Goal: Consume media (video, audio)

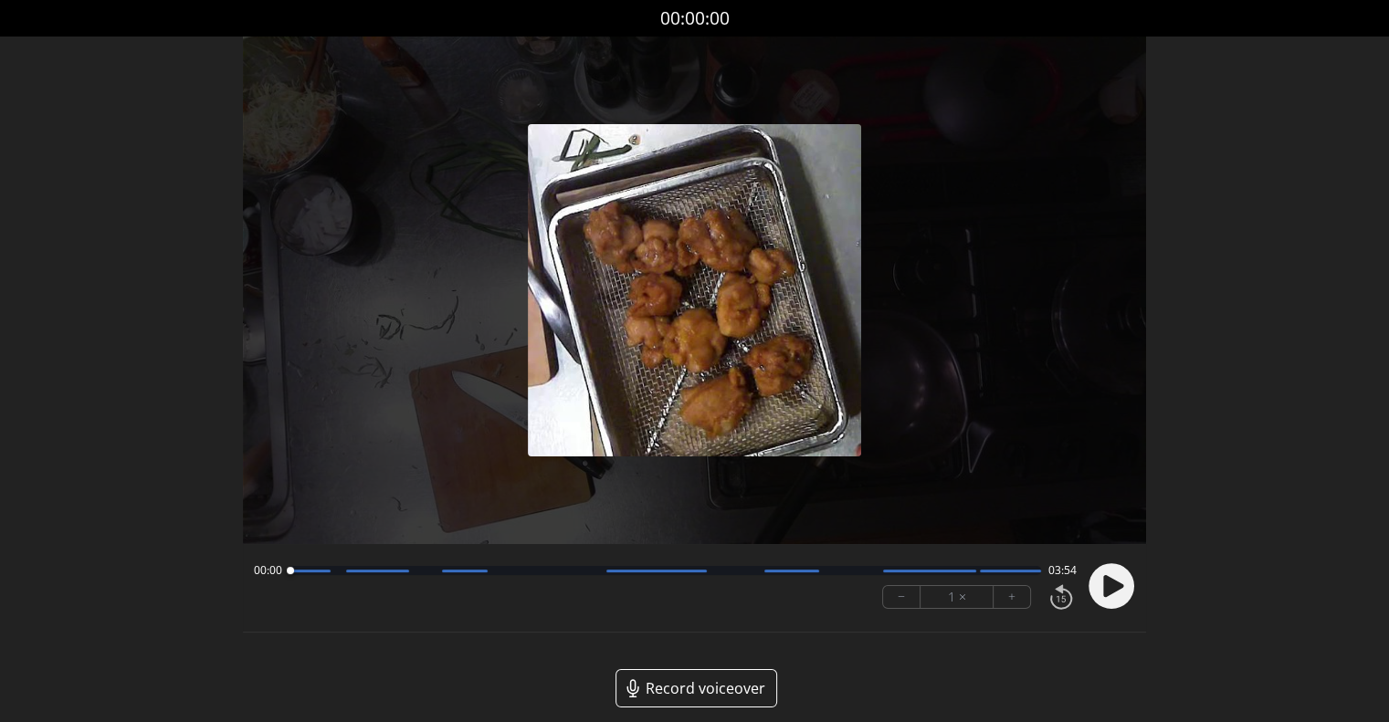
click at [926, 664] on div "Permission to record audio We need to use the microphone to record your voiceov…" at bounding box center [694, 387] width 903 height 700
click at [1118, 591] on circle at bounding box center [1111, 586] width 46 height 46
click at [974, 667] on div "Permission to record audio We need to use the microphone to record your voiceov…" at bounding box center [694, 387] width 903 height 700
click at [1102, 598] on circle at bounding box center [1111, 586] width 46 height 46
click at [1099, 575] on circle at bounding box center [1111, 586] width 46 height 46
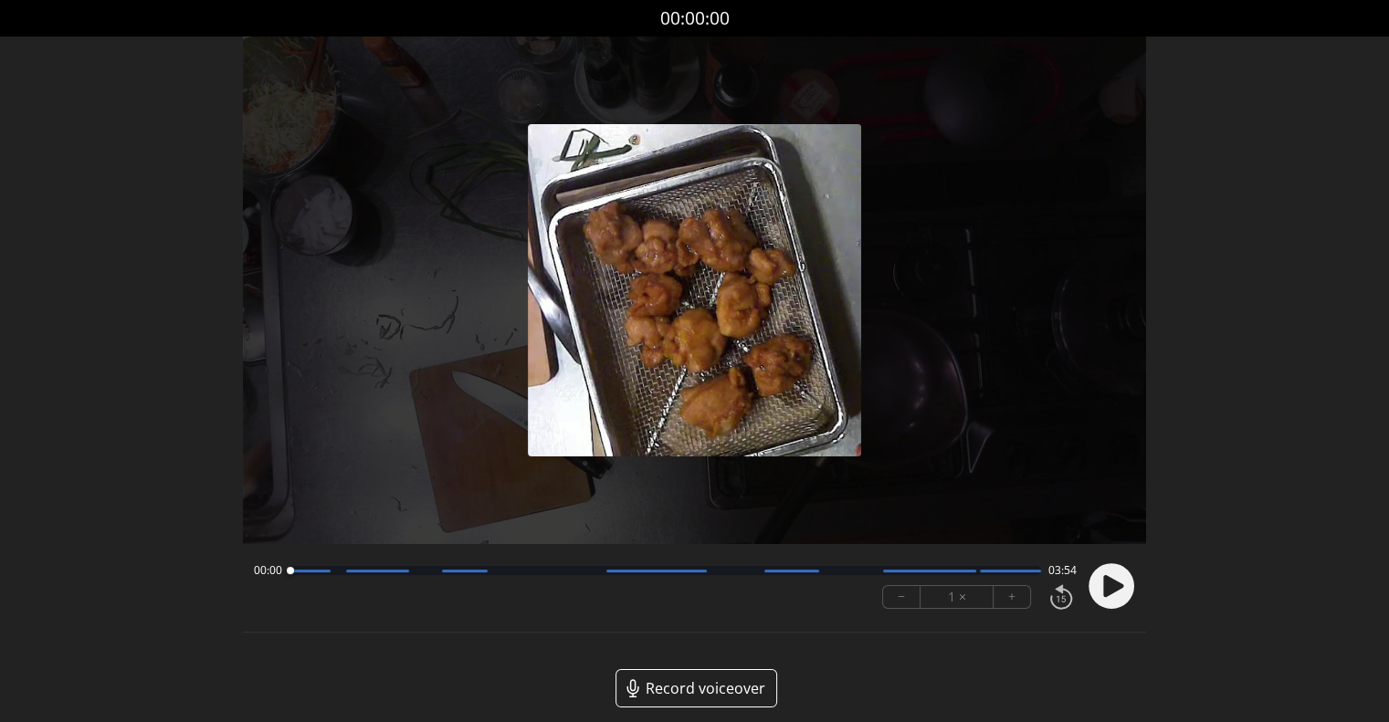
click at [1111, 594] on circle at bounding box center [1111, 586] width 46 height 46
click at [1127, 595] on circle at bounding box center [1111, 586] width 46 height 46
click at [1119, 593] on circle at bounding box center [1111, 586] width 46 height 46
click at [1106, 584] on icon at bounding box center [1113, 586] width 20 height 22
click at [935, 634] on div "Permission to record audio We need to use the microphone to record your voiceov…" at bounding box center [694, 387] width 903 height 700
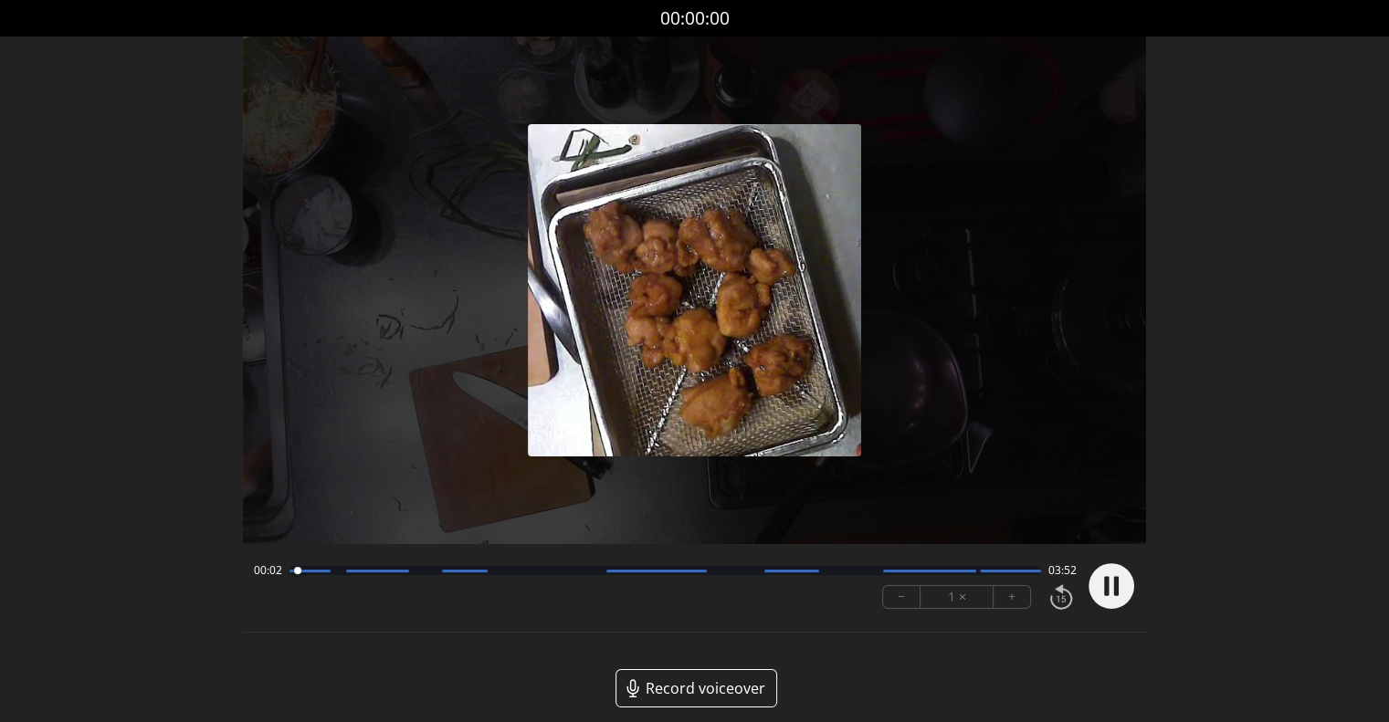
click at [1015, 601] on button "+" at bounding box center [1011, 597] width 37 height 22
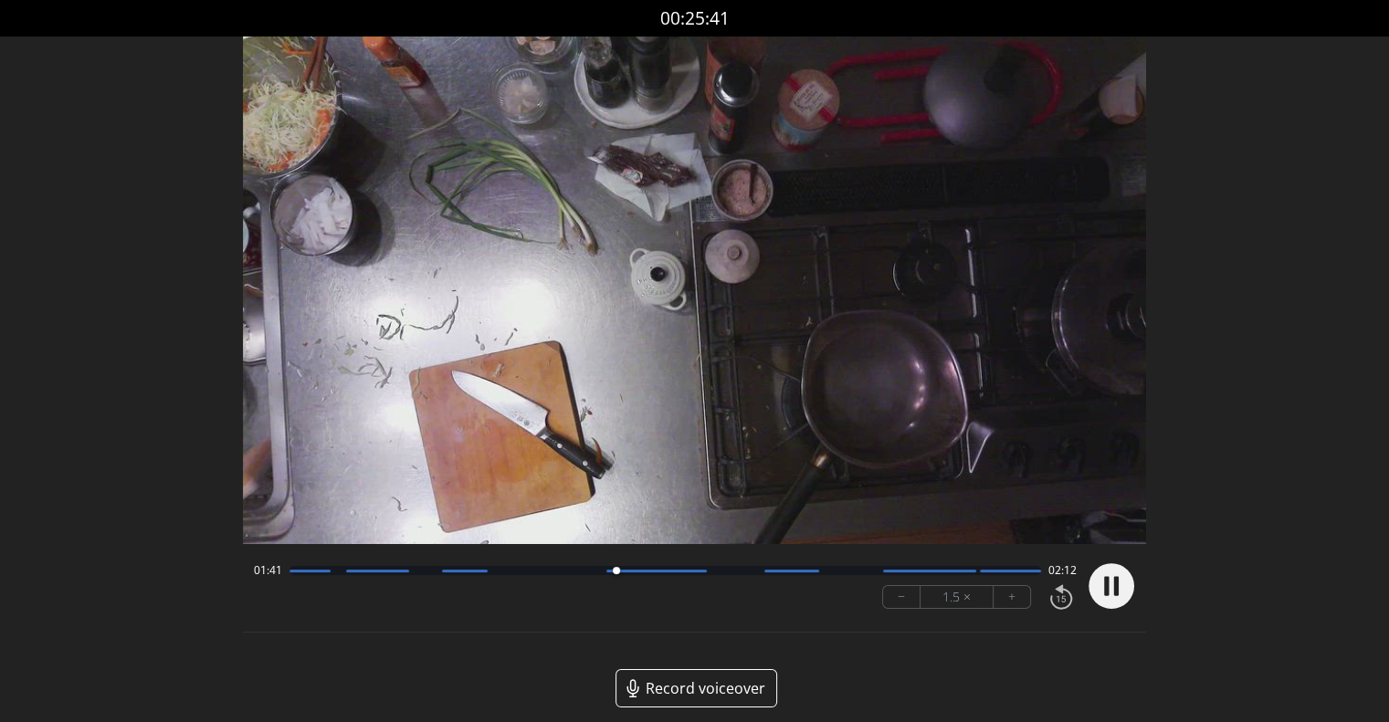
click at [1021, 591] on button "+" at bounding box center [1011, 597] width 37 height 22
drag, startPoint x: 699, startPoint y: 572, endPoint x: 775, endPoint y: 579, distance: 76.0
click at [773, 579] on div at bounding box center [761, 571] width 25 height 25
click at [1097, 588] on circle at bounding box center [1111, 586] width 46 height 46
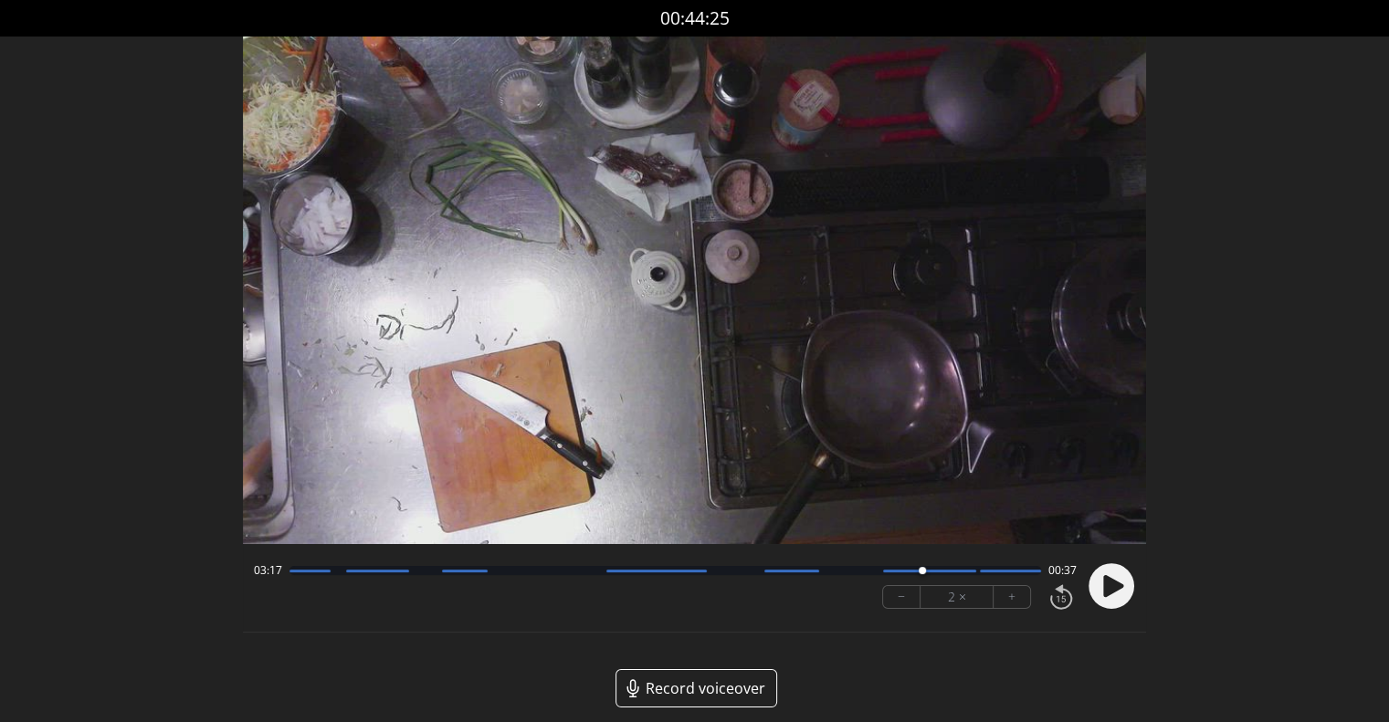
drag, startPoint x: 961, startPoint y: 567, endPoint x: 922, endPoint y: 568, distance: 39.3
click at [922, 568] on div at bounding box center [921, 571] width 25 height 25
click at [905, 598] on button "−" at bounding box center [901, 597] width 37 height 22
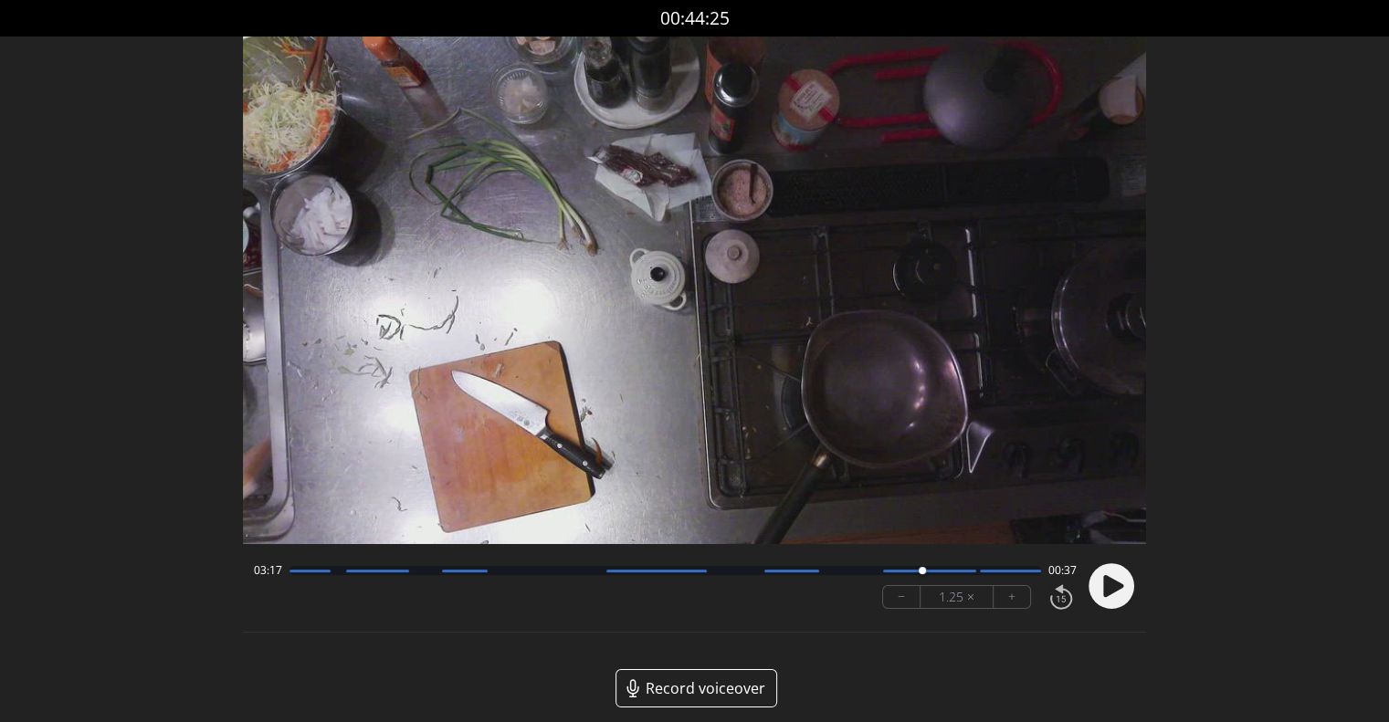
click at [905, 598] on button "−" at bounding box center [901, 597] width 37 height 22
click at [1113, 588] on icon at bounding box center [1113, 586] width 20 height 22
drag, startPoint x: 949, startPoint y: 571, endPoint x: 934, endPoint y: 568, distance: 15.8
click at [934, 568] on div at bounding box center [935, 570] width 7 height 7
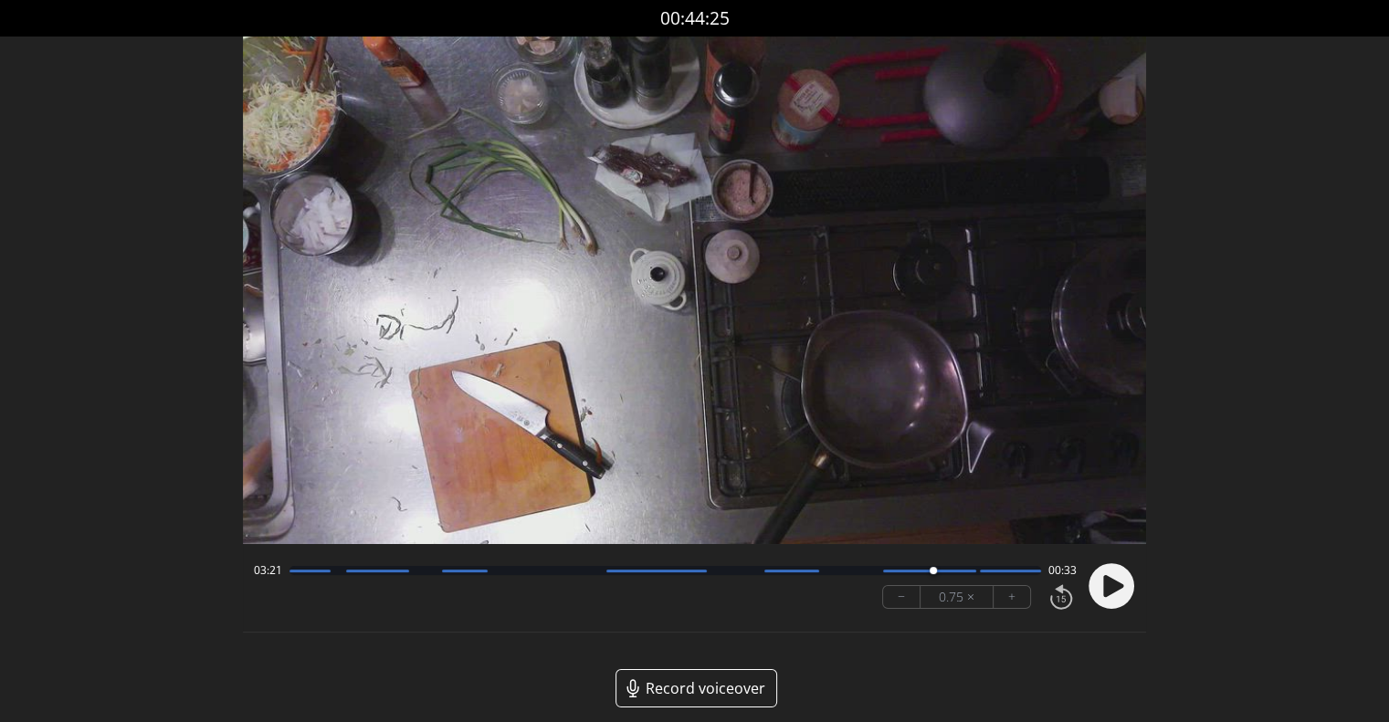
drag, startPoint x: 942, startPoint y: 571, endPoint x: 923, endPoint y: 572, distance: 19.3
click at [923, 572] on div at bounding box center [932, 571] width 25 height 25
drag, startPoint x: 929, startPoint y: 572, endPoint x: 909, endPoint y: 572, distance: 20.1
click at [916, 572] on div at bounding box center [919, 570] width 7 height 7
drag, startPoint x: 931, startPoint y: 568, endPoint x: 835, endPoint y: 594, distance: 99.4
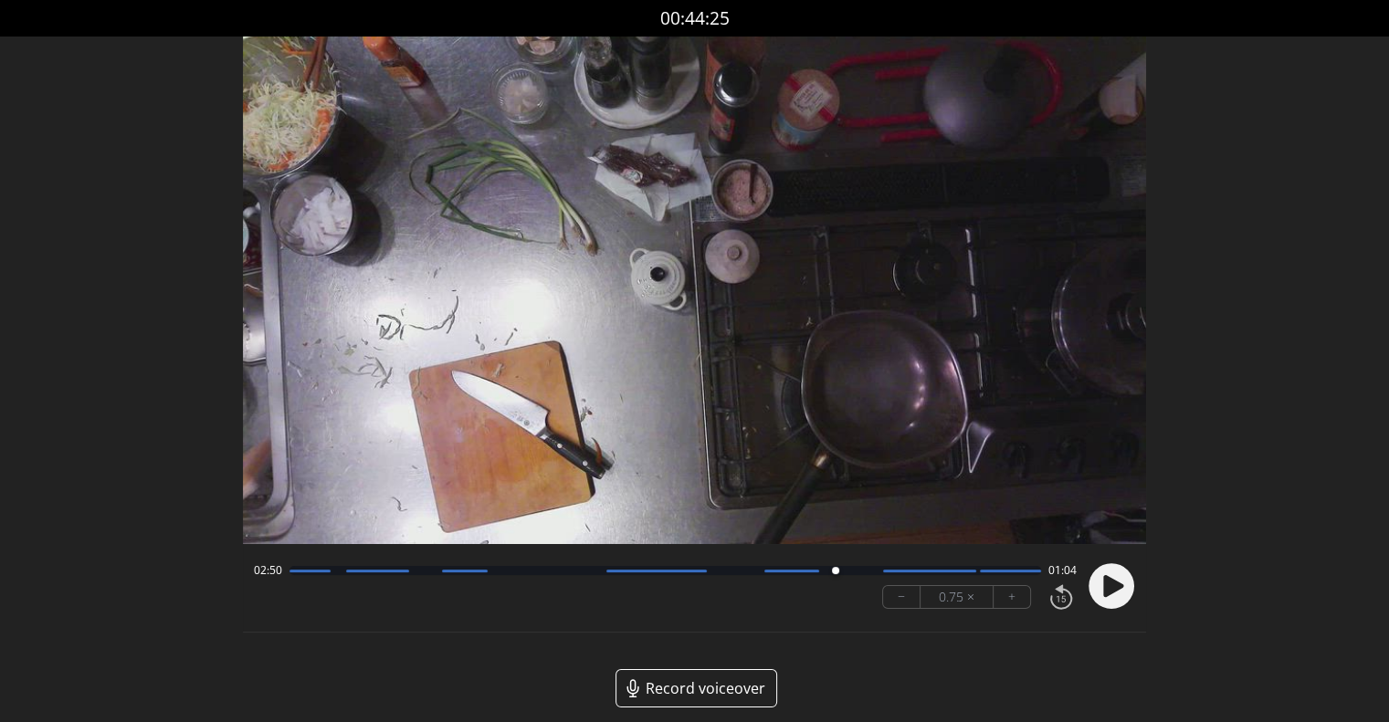
click at [835, 594] on div "02:50 01:04 − 0.75 × +" at bounding box center [661, 586] width 830 height 62
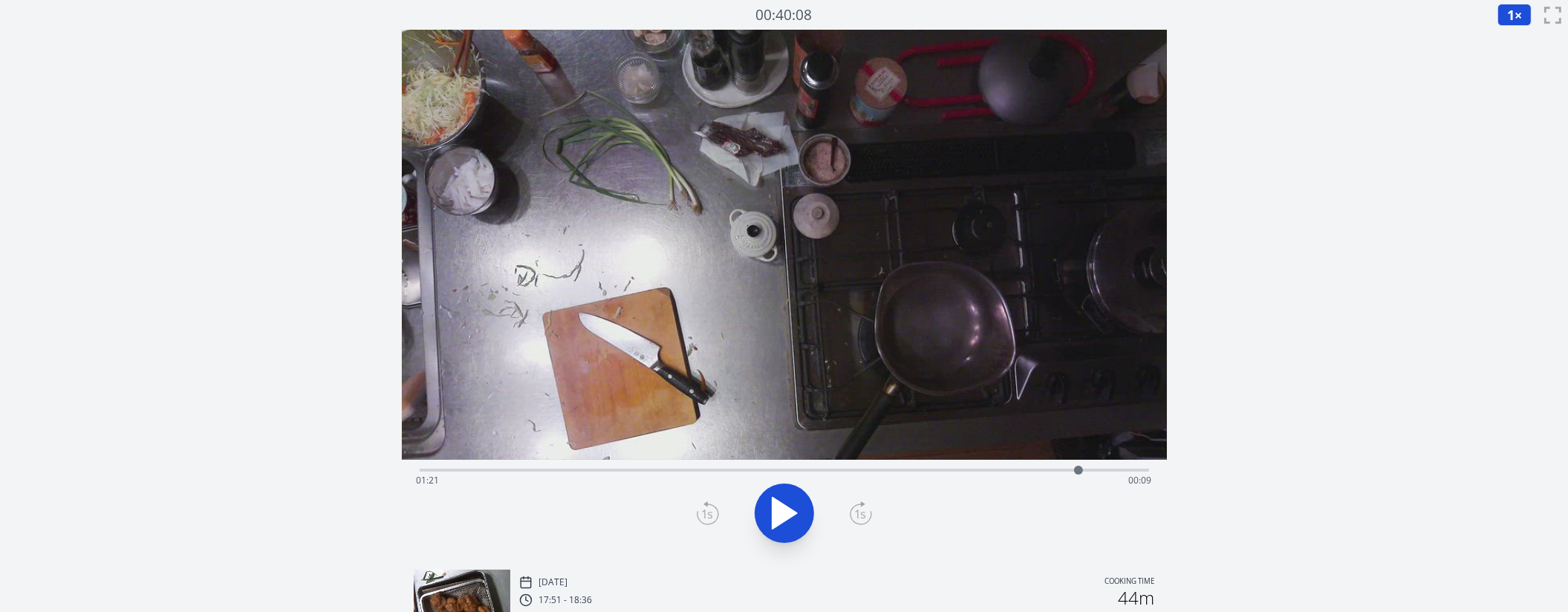
drag, startPoint x: 439, startPoint y: 467, endPoint x: 1079, endPoint y: 455, distance: 640.1
click at [1079, 455] on div "Time elapsed: 01:21 Time remaining: 00:09" at bounding box center [784, 294] width 765 height 528
click at [732, 466] on div "Time elapsed: 01:29 Time remaining: 00:00" at bounding box center [784, 469] width 729 height 18
drag, startPoint x: 732, startPoint y: 466, endPoint x: 1096, endPoint y: 444, distance: 364.7
click at [1096, 444] on div "Time elapsed: 01:23 Time remaining: 00:07" at bounding box center [784, 294] width 765 height 528
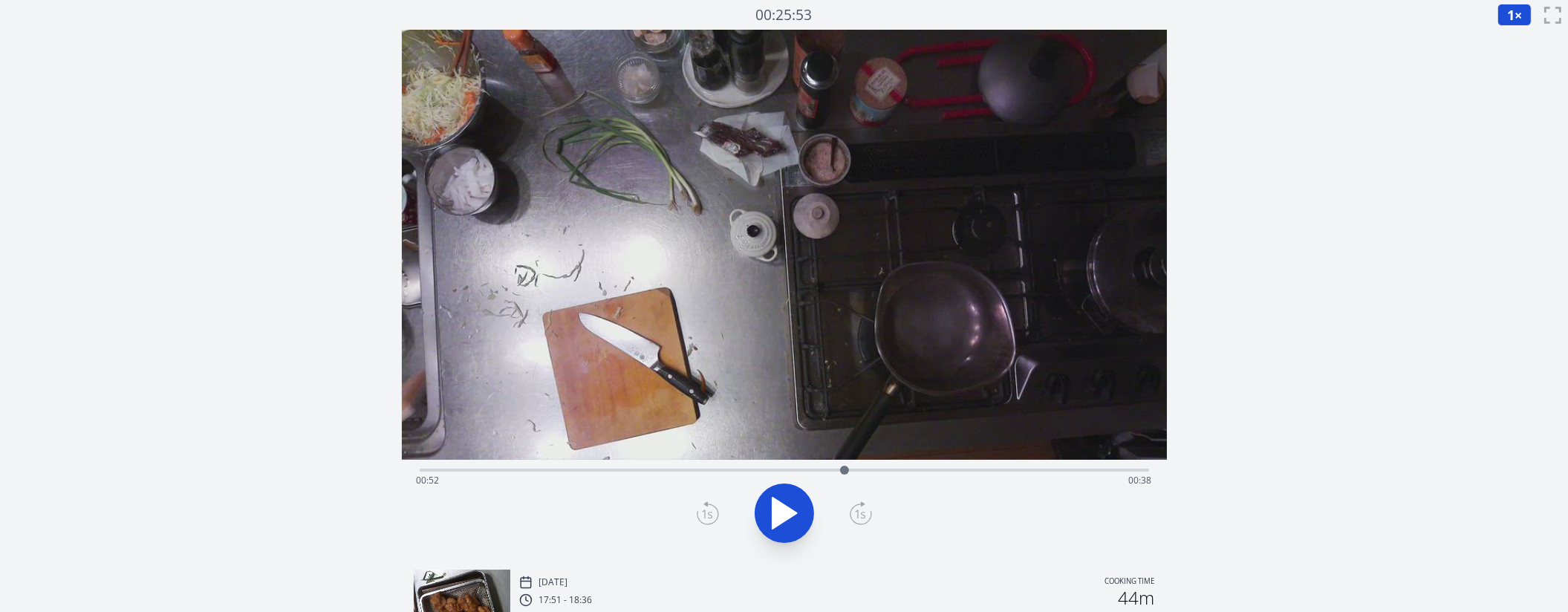
drag, startPoint x: 1094, startPoint y: 471, endPoint x: 845, endPoint y: 487, distance: 249.5
click at [845, 472] on div "Time elapsed: 00:52 Time remaining: 00:38" at bounding box center [784, 470] width 729 height 3
drag, startPoint x: 855, startPoint y: 466, endPoint x: 675, endPoint y: 472, distance: 180.1
click at [675, 472] on div at bounding box center [672, 470] width 22 height 22
drag, startPoint x: 712, startPoint y: 472, endPoint x: 808, endPoint y: 470, distance: 96.0
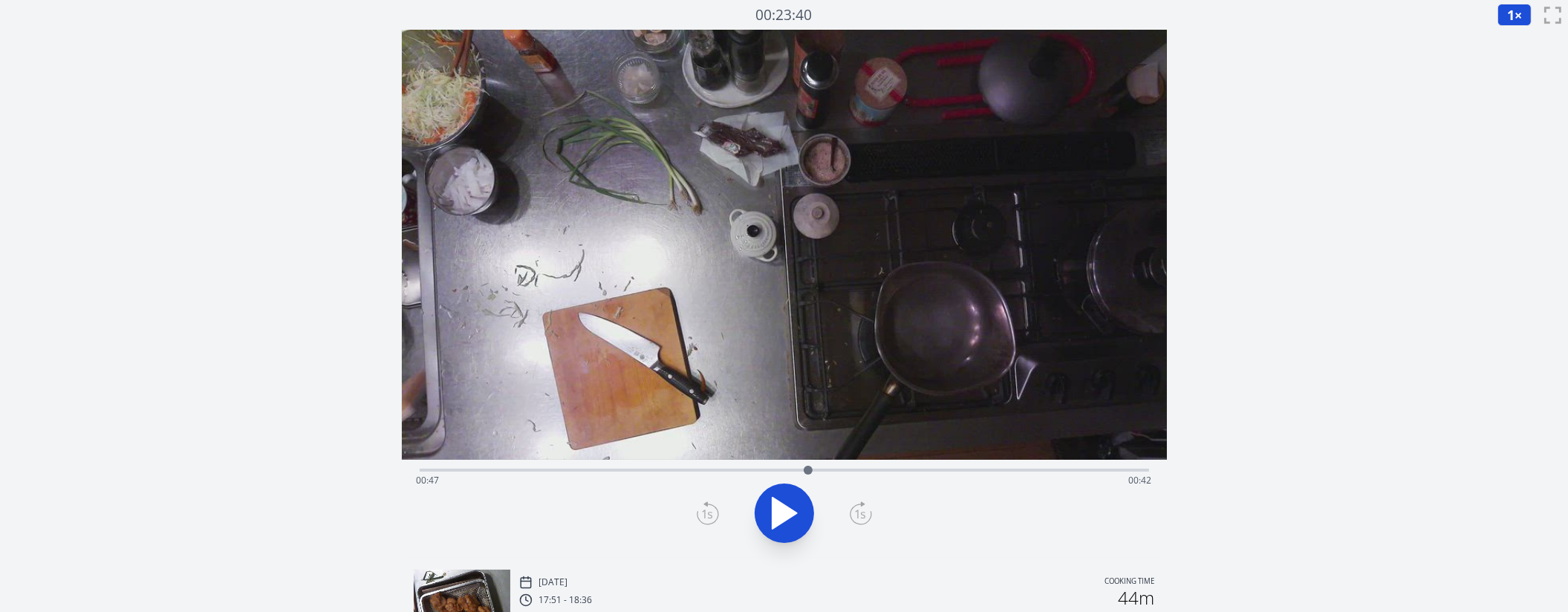
click at [808, 470] on div at bounding box center [808, 470] width 9 height 9
drag, startPoint x: 1020, startPoint y: 472, endPoint x: 951, endPoint y: 475, distance: 69.1
click at [951, 475] on div at bounding box center [951, 470] width 22 height 22
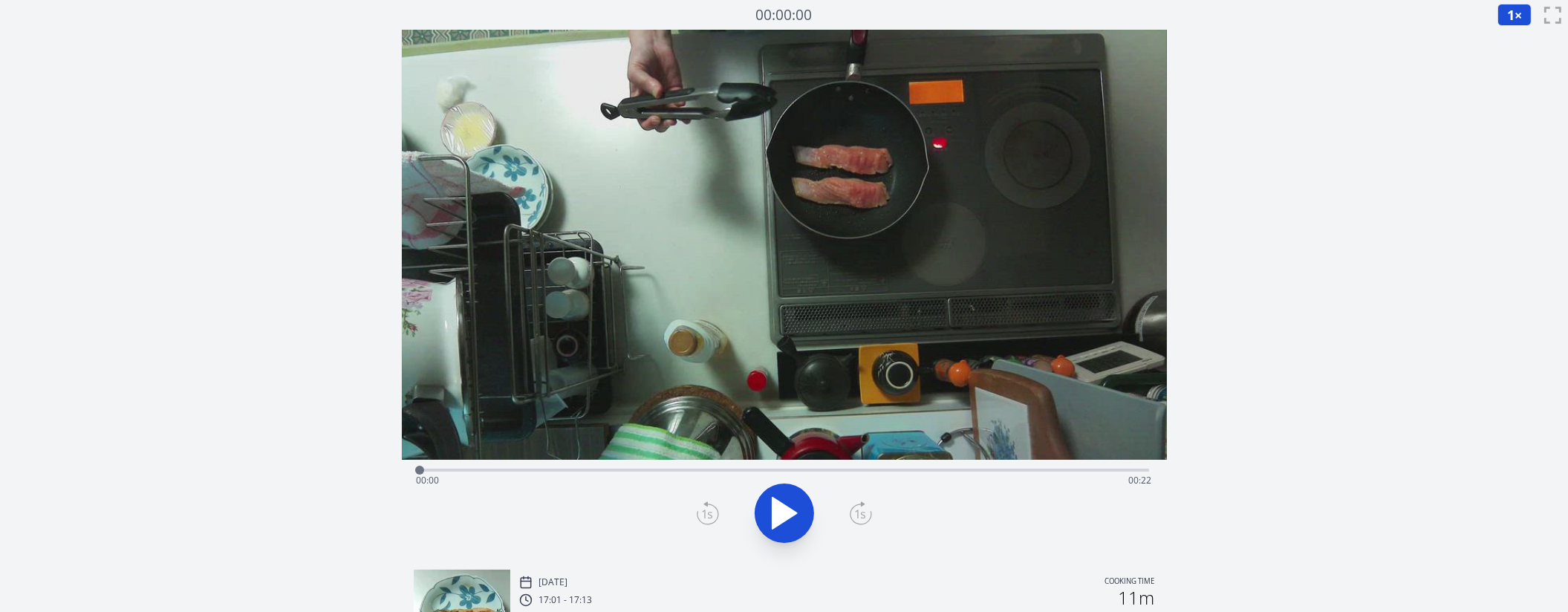
drag, startPoint x: 1059, startPoint y: 466, endPoint x: 416, endPoint y: 469, distance: 643.0
click at [416, 469] on div at bounding box center [419, 470] width 22 height 22
click at [631, 474] on div "Time elapsed: 00:21 Time remaining: 00:00" at bounding box center [784, 480] width 736 height 24
click at [780, 528] on icon at bounding box center [784, 513] width 41 height 42
click at [710, 470] on div "Time elapsed: 00:21 Time remaining: 00:00" at bounding box center [784, 480] width 736 height 24
